Goal: Task Accomplishment & Management: Use online tool/utility

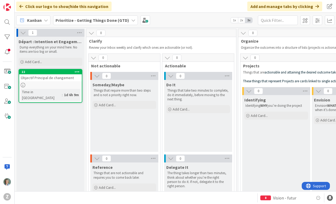
click at [65, 84] on div at bounding box center [50, 85] width 63 height 5
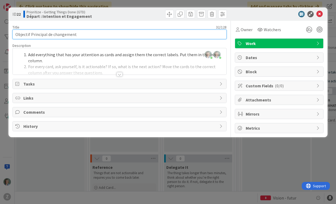
click at [52, 35] on input "Objectif Principal de changement" at bounding box center [119, 35] width 215 height 10
click at [107, 35] on input "Objectif Principal de Changement" at bounding box center [119, 35] width 215 height 10
type input "Objectif Principal de Changement"
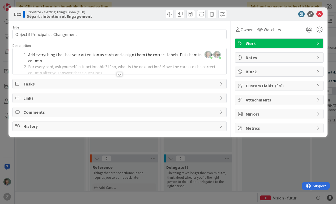
click at [132, 51] on div "Zélia Lefebvre just joined Zélia Lefebvre just joined Add everything that has y…" at bounding box center [120, 61] width 214 height 26
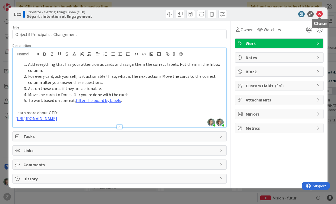
click at [321, 15] on icon at bounding box center [320, 14] width 6 height 6
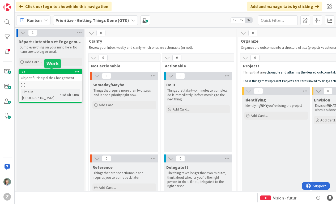
click at [59, 73] on div "22" at bounding box center [52, 72] width 60 height 4
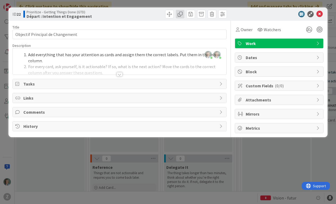
click at [181, 16] on span at bounding box center [180, 14] width 9 height 9
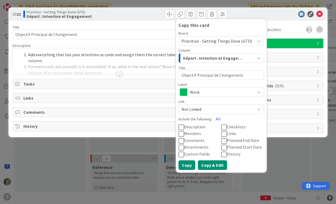
click at [209, 166] on button "Copy & Edit" at bounding box center [212, 165] width 29 height 10
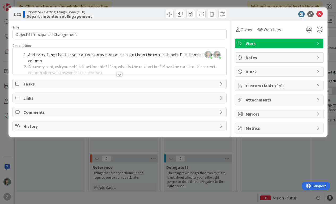
type textarea "x"
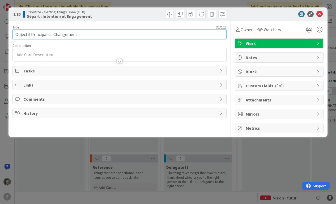
drag, startPoint x: 30, startPoint y: 34, endPoint x: 14, endPoint y: 34, distance: 15.2
click at [14, 34] on input "Objectif Principal de Changement" at bounding box center [119, 35] width 215 height 10
type input "Intention"
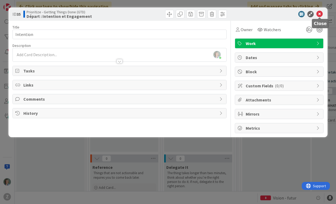
click at [320, 14] on icon at bounding box center [320, 14] width 6 height 6
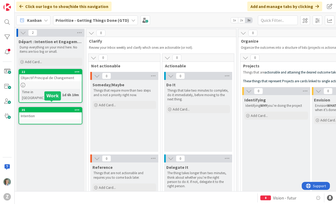
click at [62, 108] on div "35" at bounding box center [52, 110] width 60 height 4
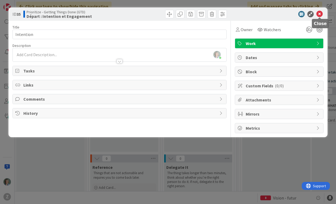
click at [321, 13] on icon at bounding box center [320, 14] width 6 height 6
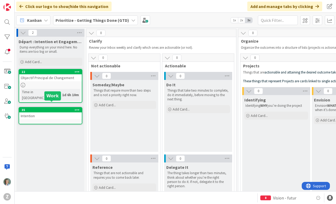
click at [52, 108] on div "35" at bounding box center [52, 110] width 60 height 4
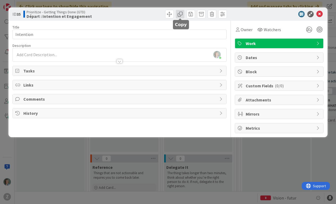
click at [181, 13] on span at bounding box center [180, 14] width 9 height 9
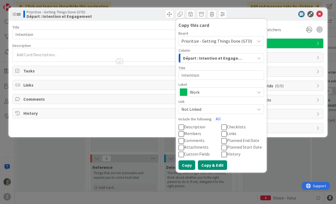
click at [212, 162] on button "Copy & Edit" at bounding box center [212, 165] width 29 height 10
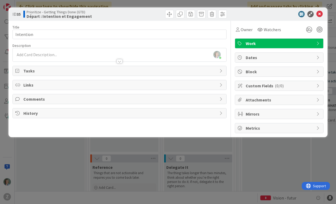
type textarea "x"
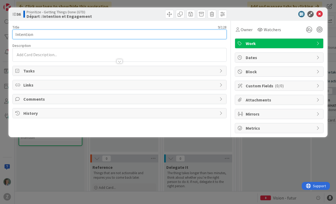
click at [50, 38] on input "Intention" at bounding box center [119, 35] width 215 height 10
drag, startPoint x: 48, startPoint y: 35, endPoint x: 8, endPoint y: 34, distance: 40.2
click at [8, 34] on div "ID 36 Prioritize - Getting Things Done (GTD) Départ : Intention et Engagement T…" at bounding box center [168, 102] width 336 height 204
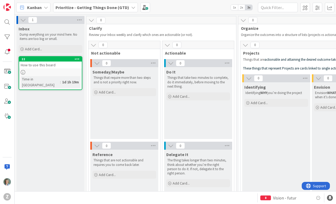
click at [131, 7] on icon at bounding box center [133, 7] width 4 height 4
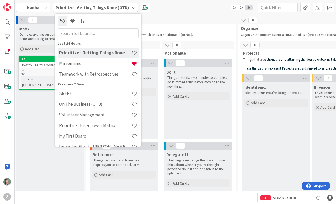
click at [171, 26] on span "Clarify" at bounding box center [159, 28] width 141 height 5
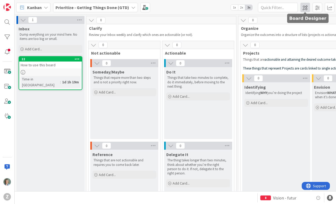
click at [307, 8] on span at bounding box center [306, 8] width 10 height 10
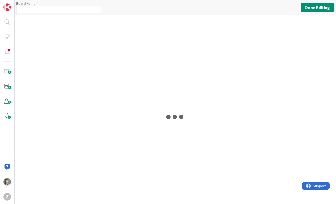
type input "Prioritize - Getting Things Done (GTD)"
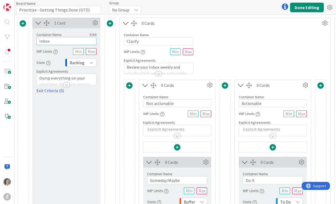
drag, startPoint x: 56, startPoint y: 42, endPoint x: 38, endPoint y: 41, distance: 17.6
click at [38, 41] on input "Inbox" at bounding box center [66, 41] width 60 height 8
type input "Départ : Intention et Engagement"
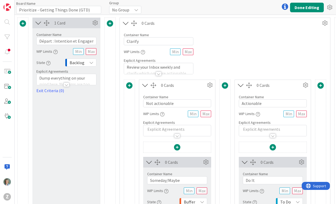
click at [84, 80] on div at bounding box center [67, 82] width 60 height 6
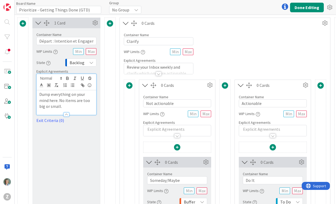
click at [72, 101] on p "Dump everything on your mind here. No items are too big or small." at bounding box center [66, 100] width 54 height 18
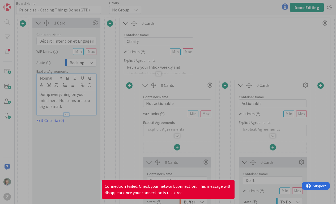
click at [319, 100] on div at bounding box center [168, 102] width 336 height 204
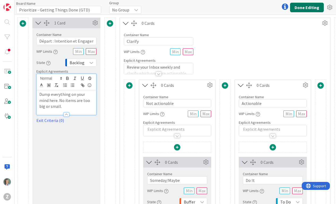
click at [316, 5] on button "Done Editing" at bounding box center [307, 8] width 34 height 10
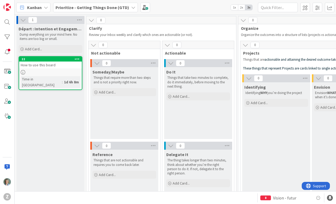
click at [46, 70] on div at bounding box center [50, 72] width 63 height 5
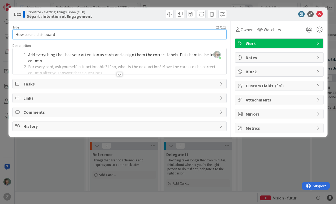
click at [66, 36] on input "How to use this board" at bounding box center [119, 35] width 215 height 10
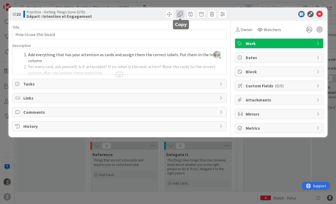
click at [181, 12] on span at bounding box center [180, 14] width 9 height 9
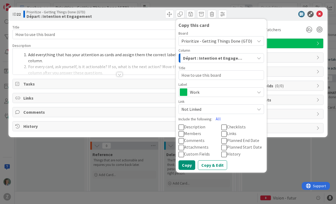
click at [139, 26] on div "Title 21 / 128" at bounding box center [119, 27] width 215 height 5
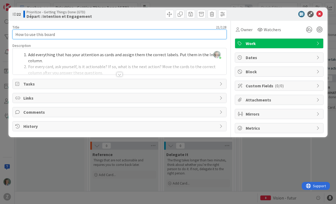
drag, startPoint x: 69, startPoint y: 34, endPoint x: 13, endPoint y: 32, distance: 56.1
click at [13, 32] on input "How to use this board" at bounding box center [119, 35] width 215 height 10
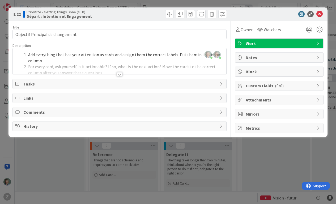
type input "Objectif Principal de Changement"
